Goal: Task Accomplishment & Management: Manage account settings

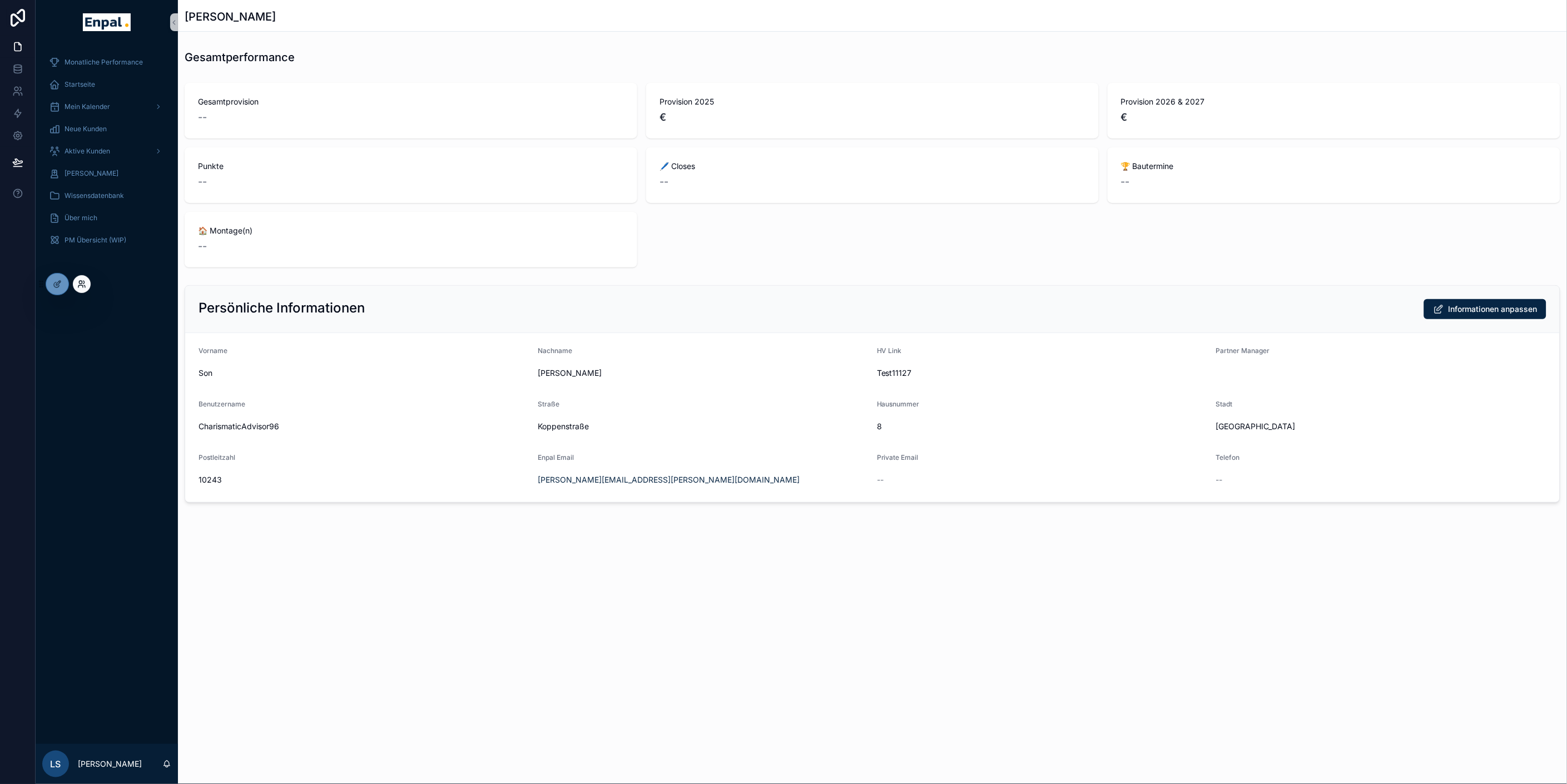
click at [80, 285] on icon at bounding box center [80, 286] width 4 height 2
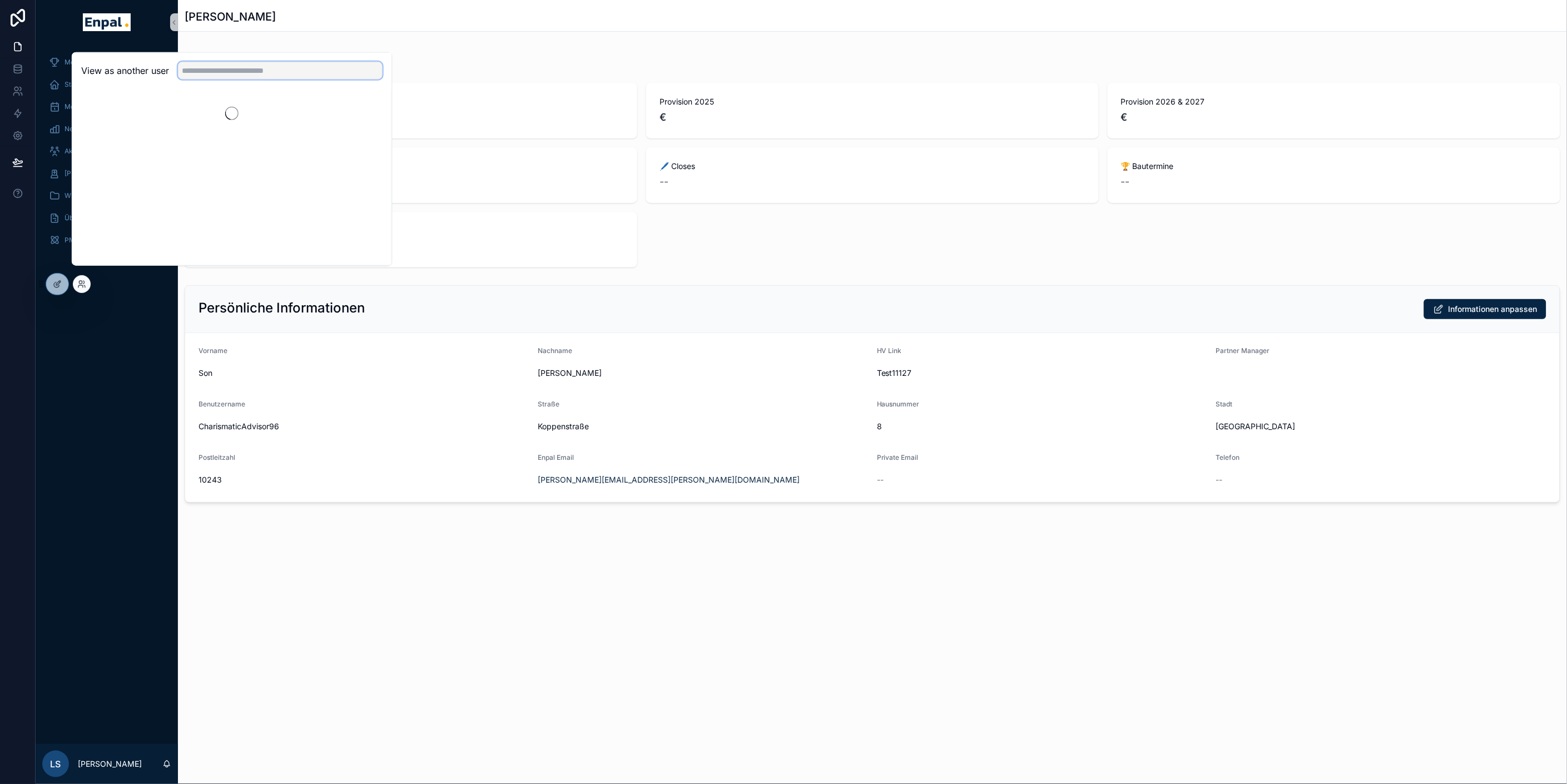
click at [221, 80] on input "text" at bounding box center [280, 71] width 205 height 18
type input "*****"
click at [373, 119] on button "Select" at bounding box center [368, 111] width 29 height 16
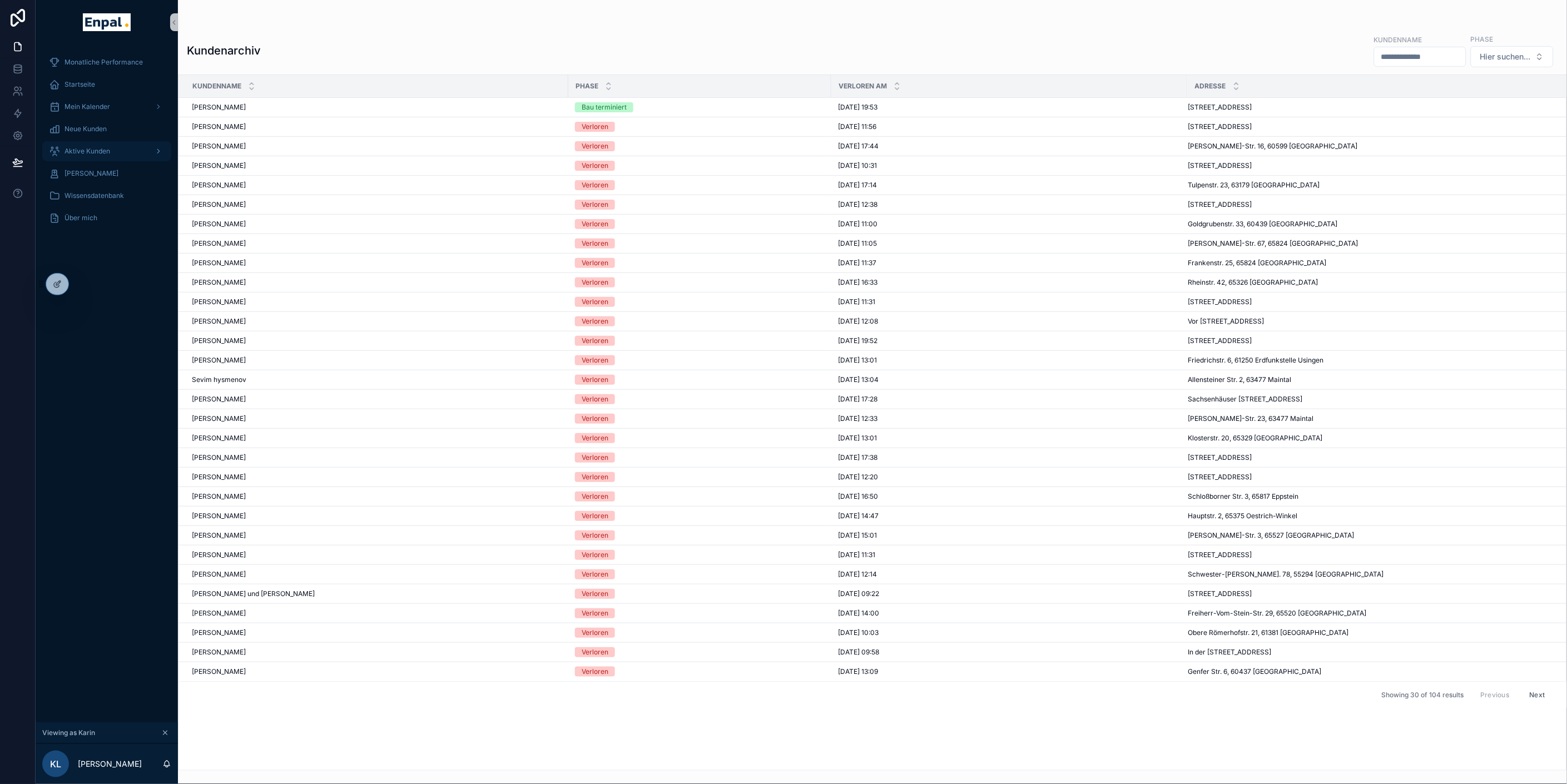
click at [82, 148] on span "Aktive Kunden" at bounding box center [87, 151] width 45 height 9
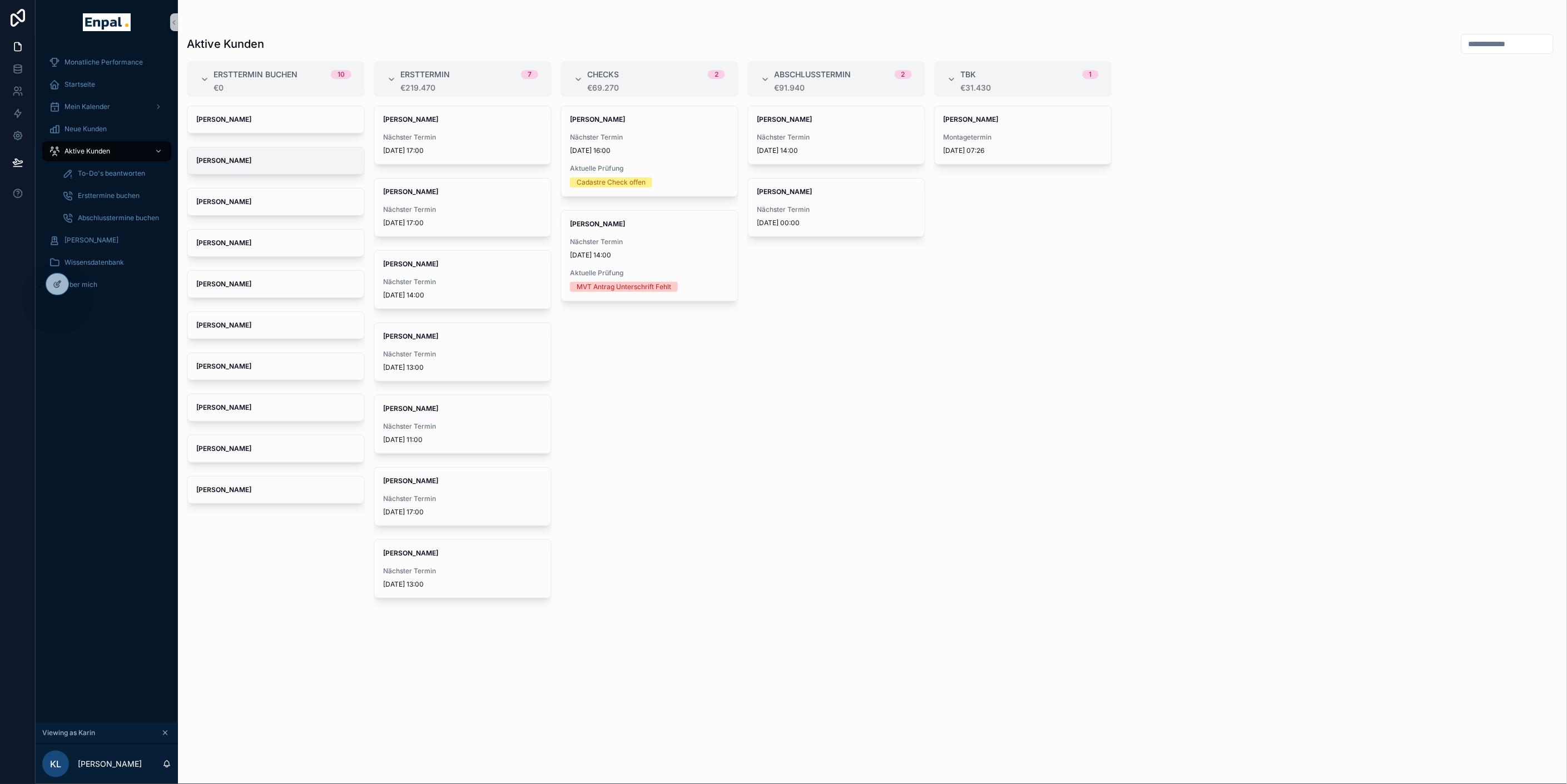
click at [248, 166] on div "[PERSON_NAME]" at bounding box center [276, 160] width 177 height 27
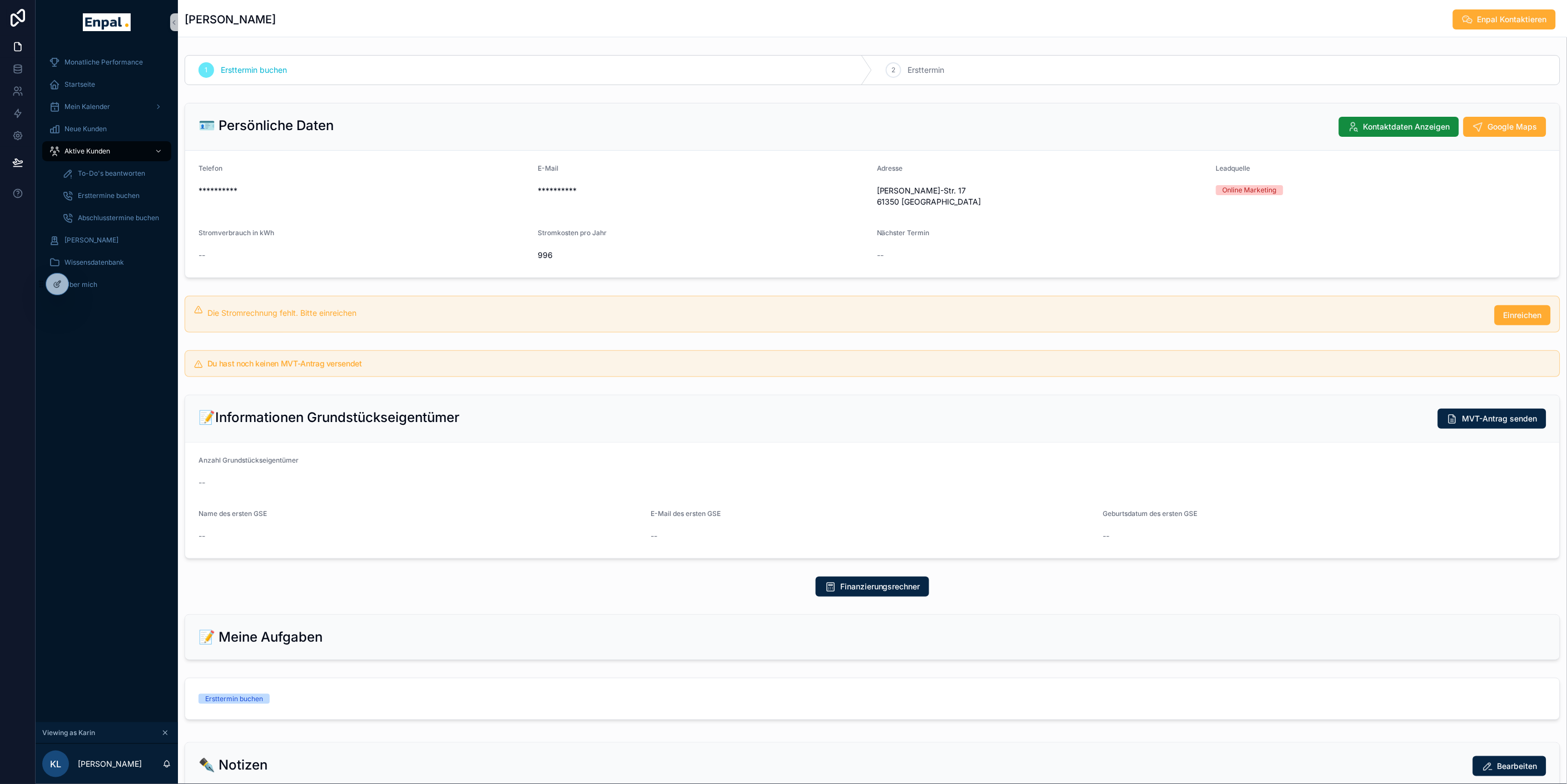
click at [206, 252] on div "--" at bounding box center [364, 255] width 331 height 11
click at [293, 309] on span "Die Stromrechnung fehlt. Bitte einreichen" at bounding box center [282, 313] width 149 height 10
click at [335, 533] on div "--" at bounding box center [420, 536] width 443 height 11
click at [260, 479] on div "--" at bounding box center [872, 482] width 1348 height 11
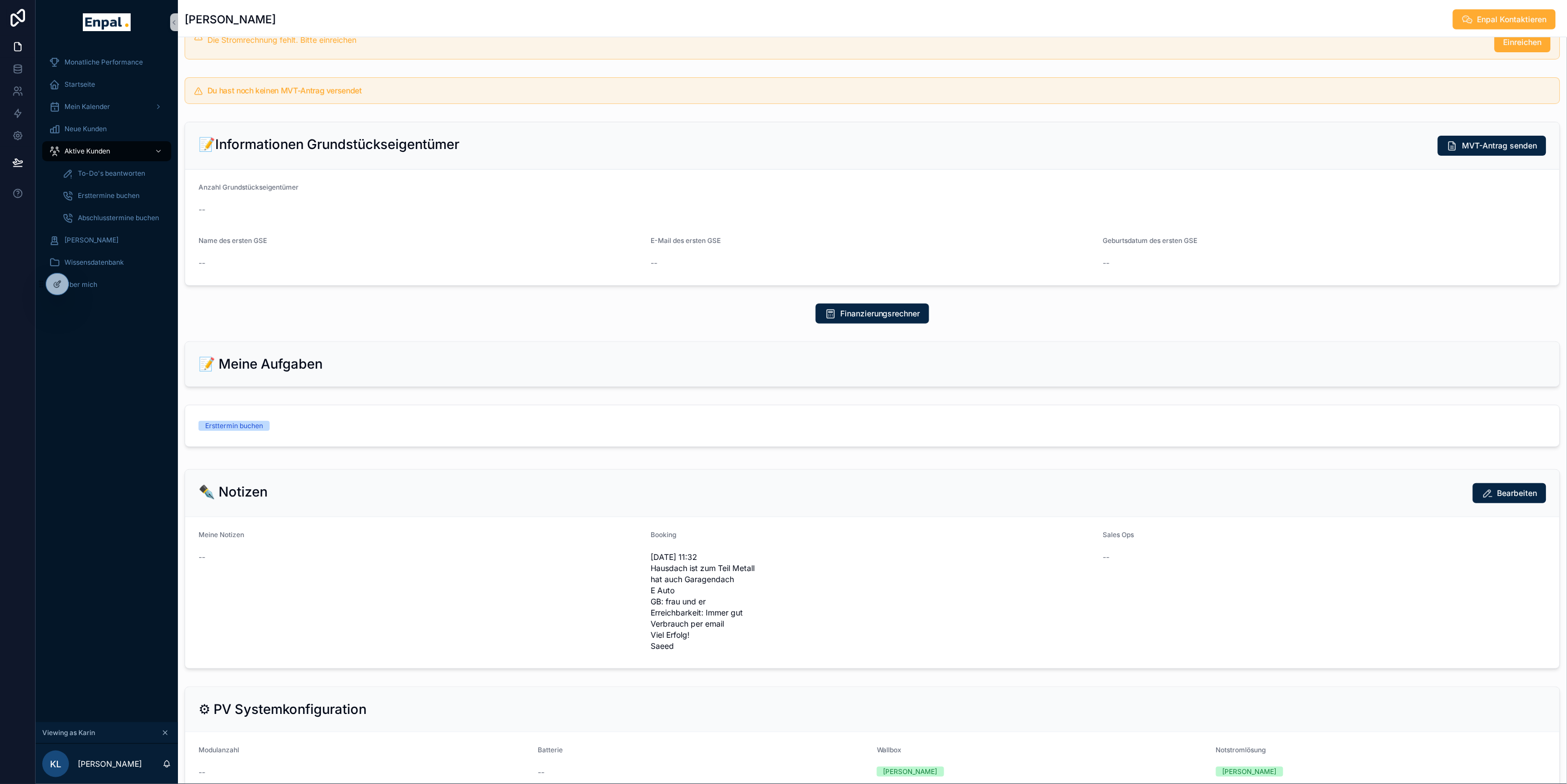
scroll to position [273, 0]
click at [215, 588] on div "Meine Notizen --" at bounding box center [420, 592] width 443 height 124
click at [203, 568] on div "Meine Notizen --" at bounding box center [420, 592] width 443 height 124
click at [1481, 484] on button "Bearbeiten" at bounding box center [1509, 492] width 74 height 20
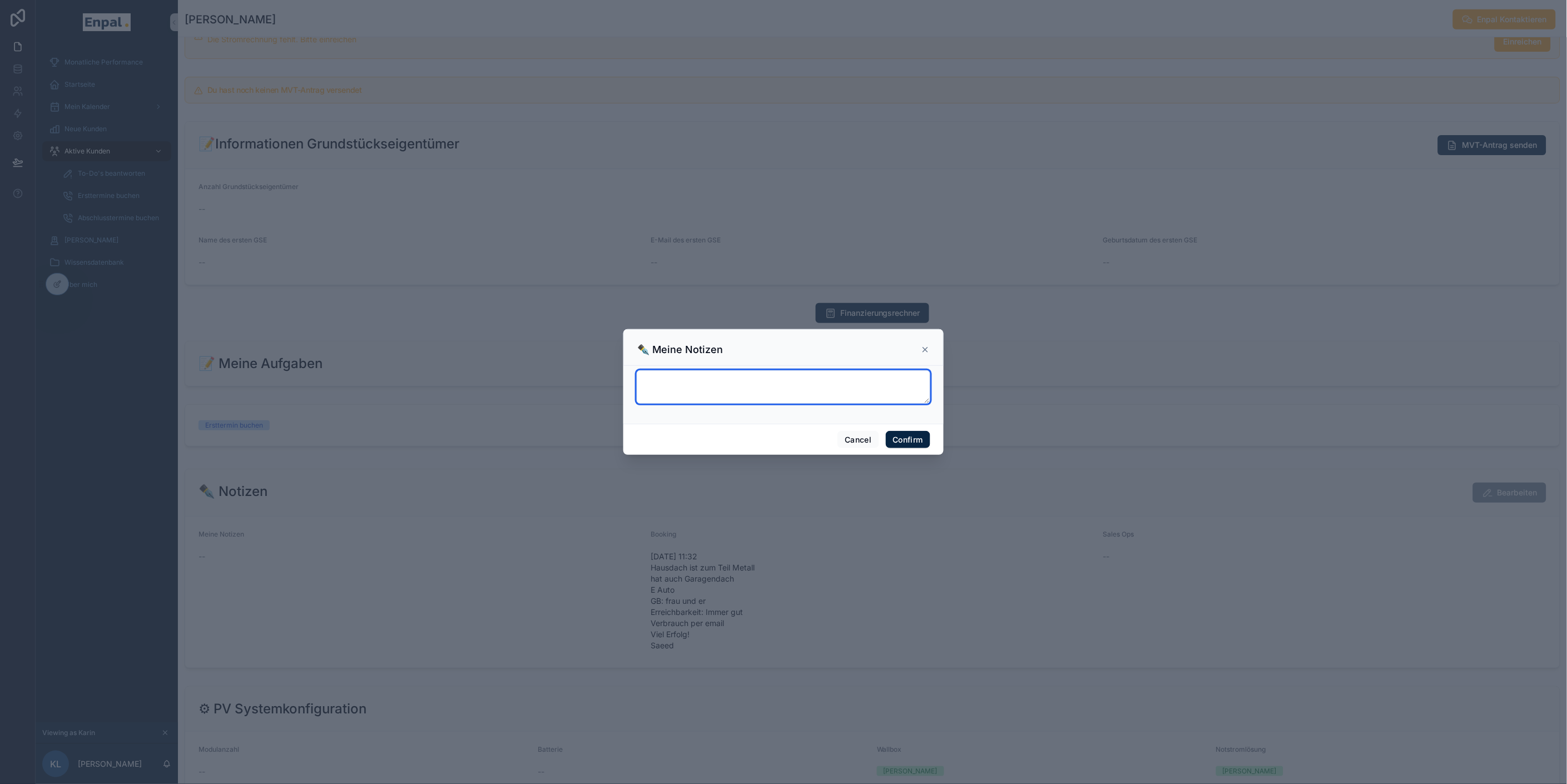
click at [755, 401] on textarea at bounding box center [783, 387] width 293 height 34
type textarea "*"
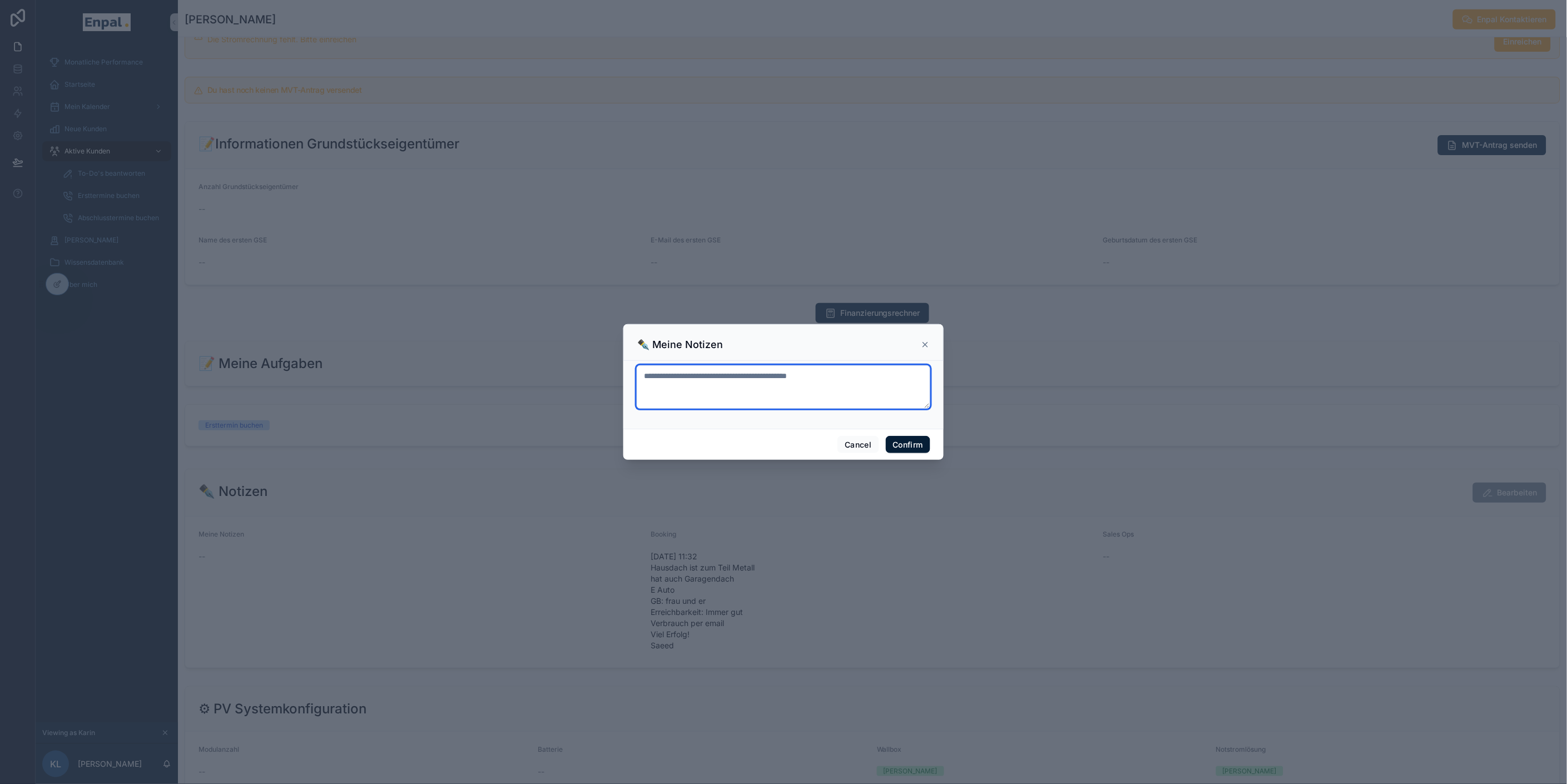
type textarea "**********"
click at [900, 447] on button "Confirm" at bounding box center [908, 445] width 45 height 18
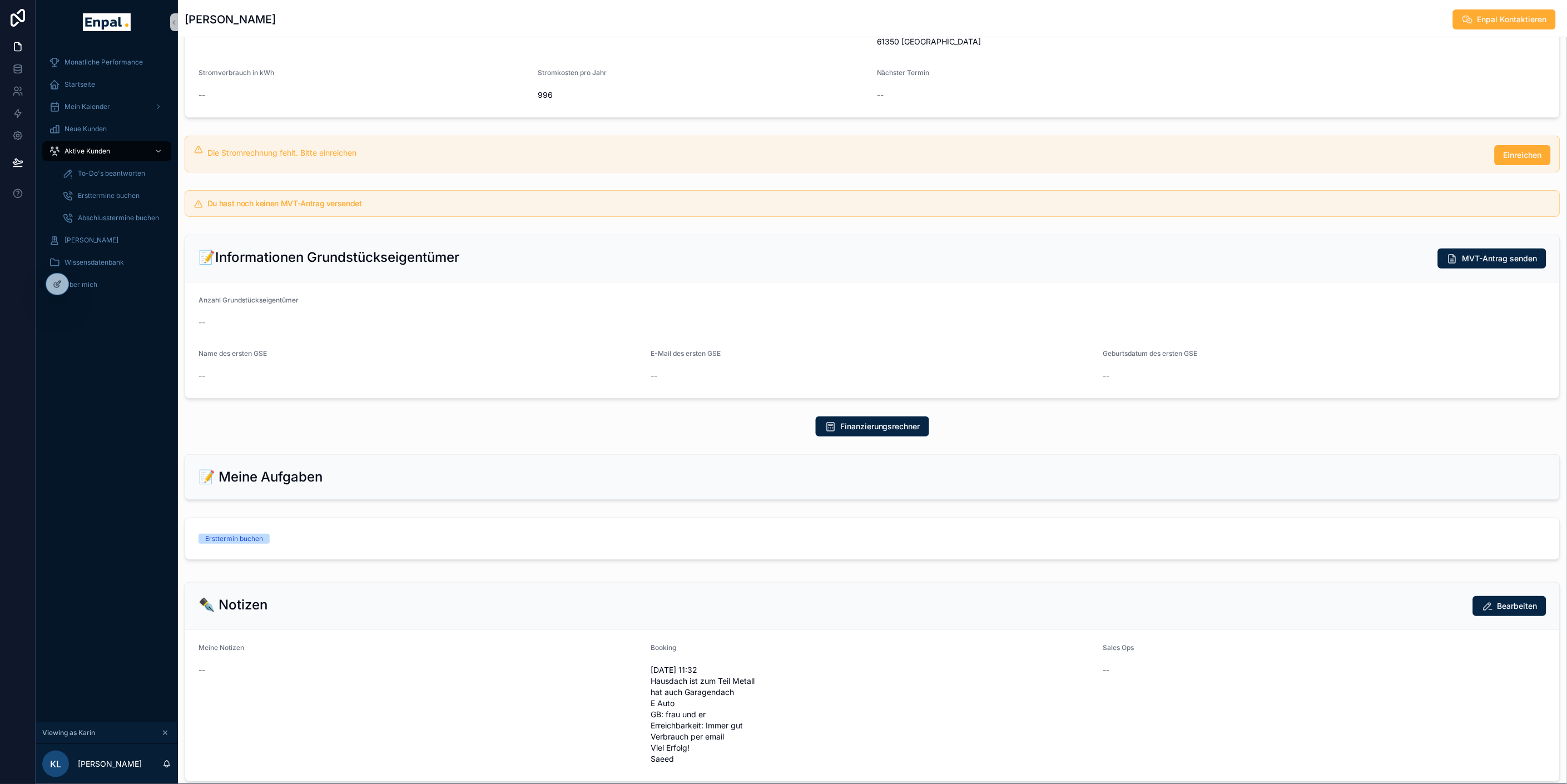
scroll to position [0, 0]
